Goal: Navigation & Orientation: Find specific page/section

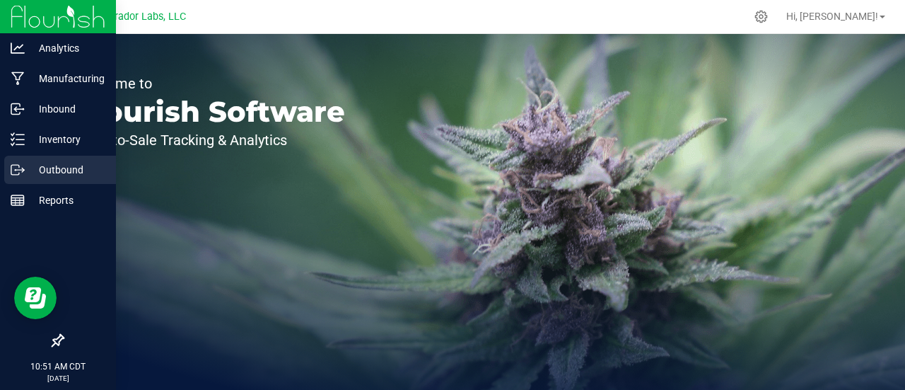
click at [27, 173] on p "Outbound" at bounding box center [67, 169] width 85 height 17
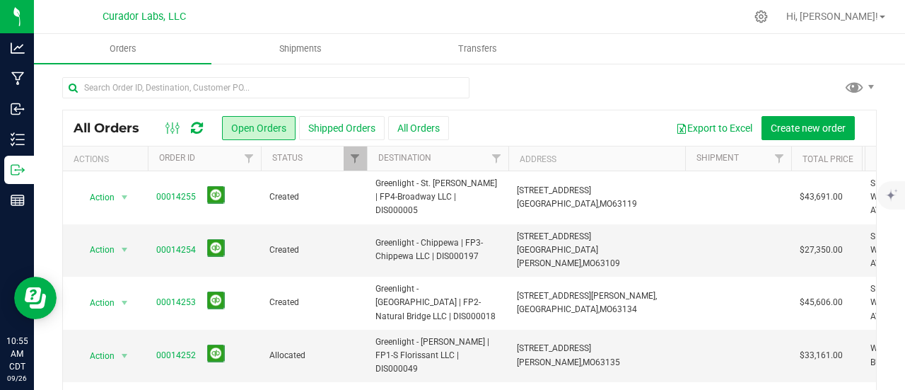
click at [194, 123] on icon at bounding box center [197, 128] width 12 height 14
click at [195, 130] on icon at bounding box center [197, 128] width 12 height 14
click at [192, 124] on icon at bounding box center [197, 128] width 12 height 14
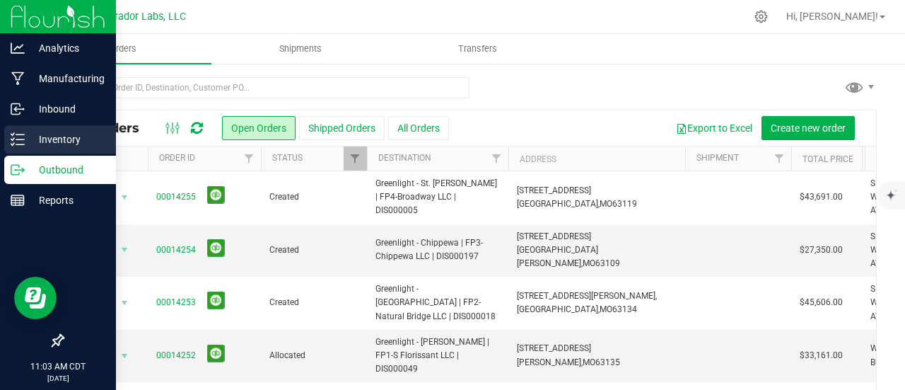
click at [17, 139] on line at bounding box center [20, 139] width 8 height 0
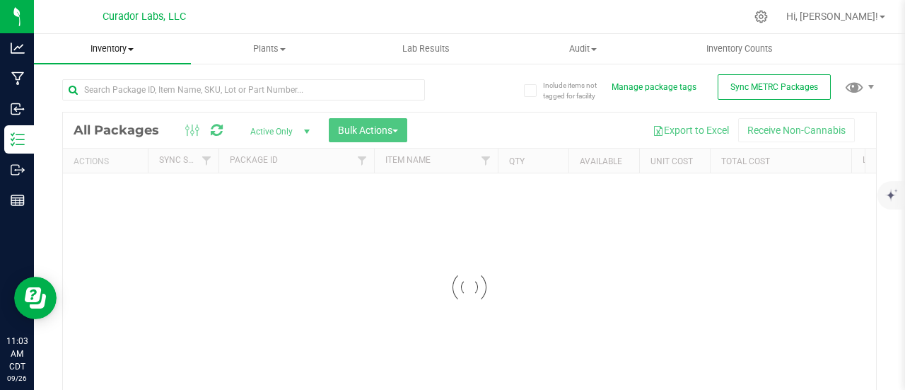
click at [107, 49] on span "Inventory" at bounding box center [112, 48] width 157 height 13
